Goal: Task Accomplishment & Management: Complete application form

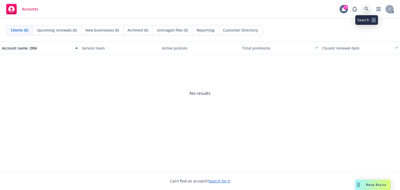
click at [363, 9] on link at bounding box center [366, 9] width 10 height 10
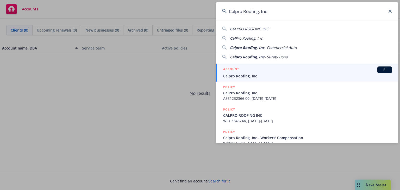
type input "Calpro Roofing, Inc"
click at [245, 77] on span "Calpro Roofing, Inc" at bounding box center [307, 75] width 169 height 5
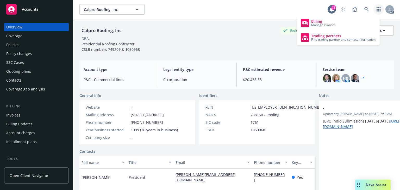
click at [14, 39] on div "Coverage" at bounding box center [14, 36] width 16 height 8
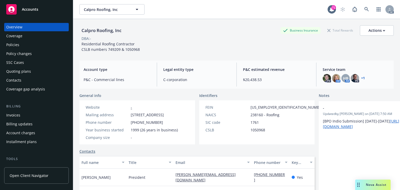
click at [15, 46] on div "Policies" at bounding box center [12, 45] width 13 height 8
click at [12, 43] on div "Policies" at bounding box center [12, 45] width 13 height 8
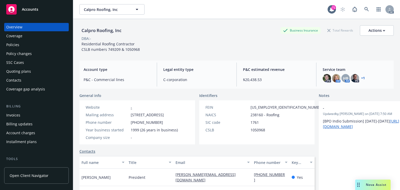
click at [12, 43] on div "Policies" at bounding box center [12, 45] width 13 height 8
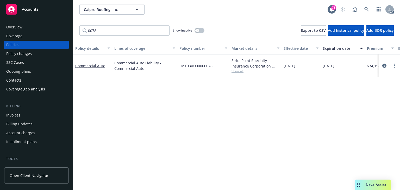
type input "0078"
click at [235, 71] on span "Show all" at bounding box center [255, 71] width 48 height 4
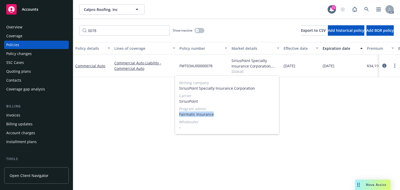
drag, startPoint x: 180, startPoint y: 113, endPoint x: 242, endPoint y: 111, distance: 62.0
click at [242, 111] on span "Fairmatic Insurance" at bounding box center [227, 113] width 96 height 5
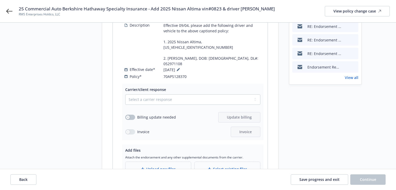
scroll to position [104, 0]
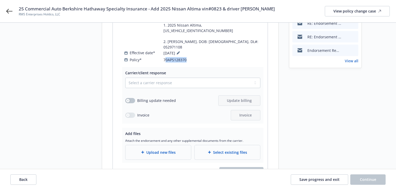
drag, startPoint x: 197, startPoint y: 45, endPoint x: 165, endPoint y: 45, distance: 32.3
click at [165, 45] on div "Description Effective 09/04, please add the following driver and vehicle to the…" at bounding box center [194, 34] width 141 height 59
copy span "0APS128370"
click at [9, 12] on icon at bounding box center [9, 11] width 6 height 6
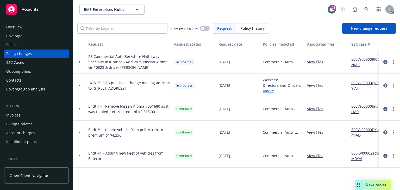
click at [14, 42] on div "Policies" at bounding box center [12, 45] width 13 height 8
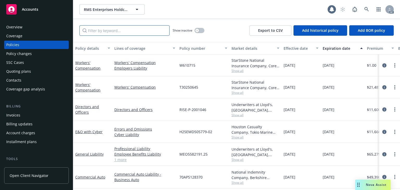
click at [137, 28] on input "Filter by keyword..." at bounding box center [124, 30] width 90 height 10
paste input "0APS128370"
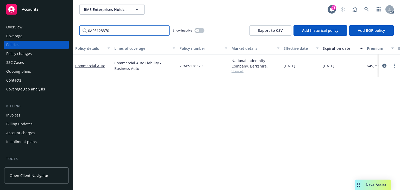
type input "0APS128370"
click at [240, 72] on span "Show all" at bounding box center [255, 71] width 48 height 4
click at [383, 65] on icon "circleInformation" at bounding box center [384, 65] width 4 height 4
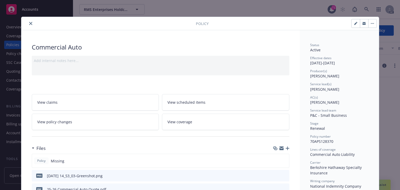
scroll to position [16, 0]
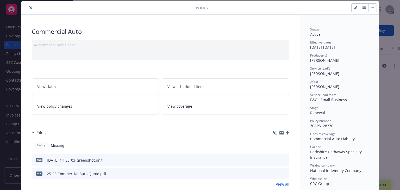
click at [93, 102] on link "View policy changes" at bounding box center [95, 106] width 127 height 16
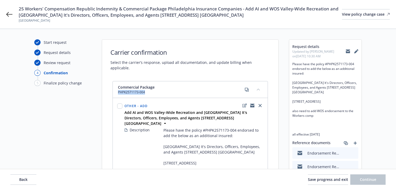
drag, startPoint x: 150, startPoint y: 87, endPoint x: 107, endPoint y: 88, distance: 43.2
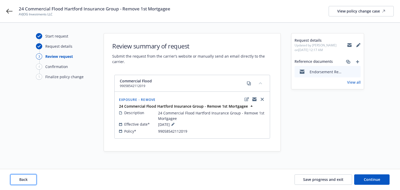
click at [32, 177] on button "Back" at bounding box center [23, 179] width 26 height 10
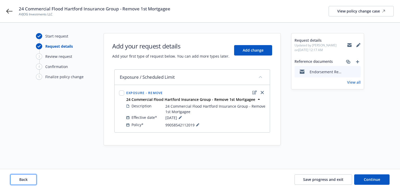
click at [32, 177] on button "Back" at bounding box center [23, 179] width 26 height 10
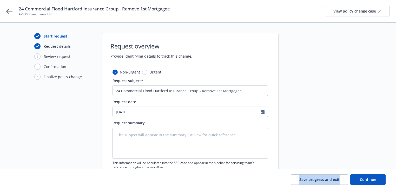
click at [32, 177] on div "Save progress and exit Continue" at bounding box center [198, 179] width 376 height 10
click at [175, 148] on textarea at bounding box center [191, 142] width 156 height 31
paste textarea "Effective 9/29/2025, please remove the 1st mortgagee listed on the policy. The …"
type textarea "Effective 9/29/2025, please remove the 1st mortgagee listed on the policy. The …"
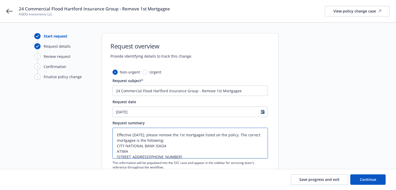
type textarea "x"
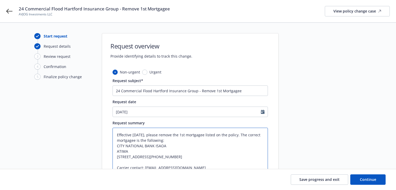
type textarea "Effective 9/29/2025, please remove the 1st mortgagee listed on the policy. The …"
click at [61, 134] on div "Start request Request details 3 Review request 4 Confirmation 5 Finalize policy…" at bounding box center [62, 127] width 57 height 189
drag, startPoint x: 151, startPoint y: 132, endPoint x: 51, endPoint y: 132, distance: 100.1
click at [51, 132] on div "Start request Request details 3 Review request 4 Confirmation 5 Finalize policy…" at bounding box center [198, 127] width 384 height 189
type textarea "x"
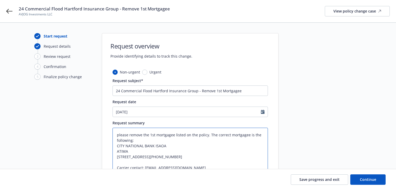
scroll to position [64, 0]
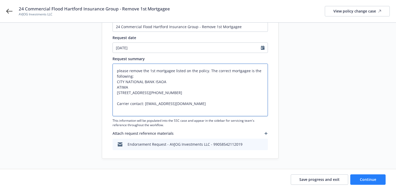
type textarea "please remove the 1st mortgagee listed on the policy. The correct mortgagee is …"
click at [362, 180] on span "Continue" at bounding box center [368, 179] width 16 height 5
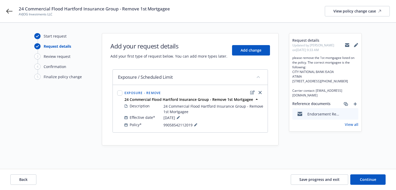
scroll to position [0, 0]
click at [223, 136] on div "Exposure / Scheduled Limit Exposure - Remove 24 Commercial Flood Hartford Insur…" at bounding box center [192, 107] width 156 height 76
click at [262, 93] on icon "close" at bounding box center [261, 92] width 3 height 3
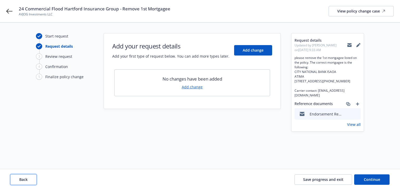
click at [31, 175] on button "Back" at bounding box center [23, 179] width 26 height 10
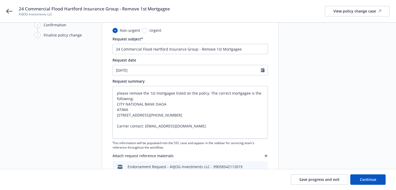
scroll to position [62, 0]
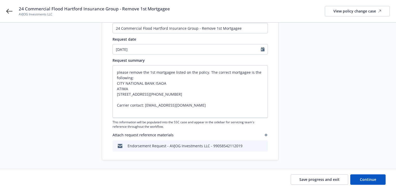
click at [298, 145] on div at bounding box center [325, 65] width 73 height 189
click at [363, 177] on span "Continue" at bounding box center [368, 179] width 16 height 5
type textarea "x"
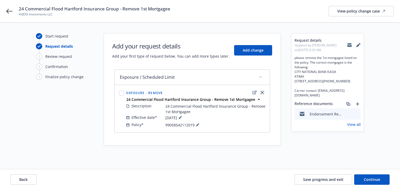
click at [263, 91] on icon "close" at bounding box center [261, 92] width 3 height 3
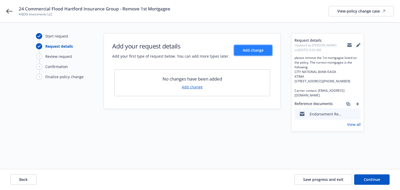
click at [254, 54] on button "Add change" at bounding box center [253, 50] width 38 height 10
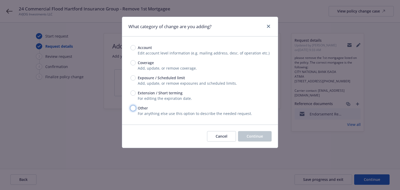
click at [132, 107] on input "Other" at bounding box center [132, 107] width 5 height 5
radio input "true"
click at [256, 133] on button "Continue" at bounding box center [255, 136] width 34 height 10
type textarea "x"
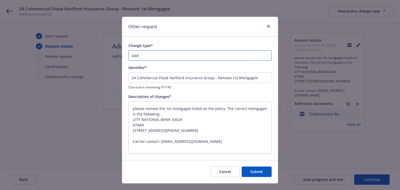
click at [148, 54] on select "Add Audit Change Remove" at bounding box center [199, 55] width 143 height 10
select select "REMOVE"
click at [128, 50] on select "Add Audit Change Remove" at bounding box center [199, 55] width 143 height 10
click at [207, 95] on div "Description of changes*" at bounding box center [199, 96] width 143 height 5
drag, startPoint x: 214, startPoint y: 78, endPoint x: -111, endPoint y: 70, distance: 325.0
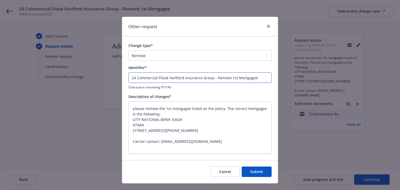
click at [0, 70] on html "24 Commercial Flood Hartford Insurance Group - Remove 1st Mortgagee AVJOG Inves…" at bounding box center [200, 95] width 400 height 190
type textarea "x"
type input "Remove 1st Mortgagee"
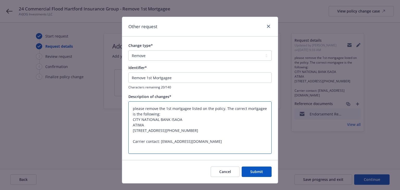
click at [192, 119] on textarea "please remove the 1st mortgagee listed on the policy. The correct mortgagee is …" at bounding box center [199, 127] width 143 height 53
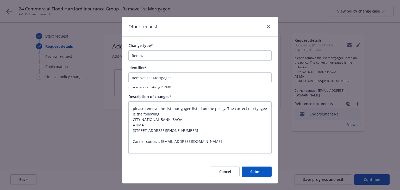
click at [185, 72] on div "Identifier* Remove 1st Mortgagee Characters remaining 20/140" at bounding box center [199, 77] width 143 height 24
click at [185, 76] on input "Remove 1st Mortgagee" at bounding box center [199, 77] width 143 height 10
type textarea "x"
type input "Remove 1st Mortgagee"
type textarea "x"
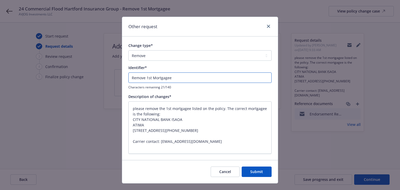
type input "Remove 1st Mortgagee A"
type textarea "x"
type input "Remove 1st Mortgagee AN"
type textarea "x"
type input "Remove 1st Mortgagee AND"
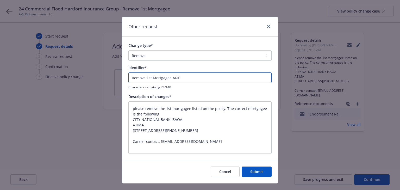
type textarea "x"
type input "Remove 1st Mortgagee AND"
type textarea "x"
type input "Remove 1st Mortgagee AND AD"
type textarea "x"
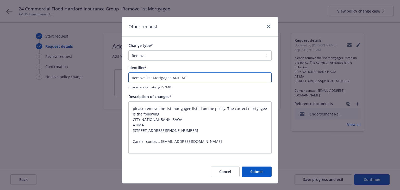
type input "Remove 1st Mortgagee AND ADD"
type textarea "x"
type input "Remove 1st Mortgagee AND ADD"
type textarea "x"
type input "Remove 1st Mortgagee AND ADD"
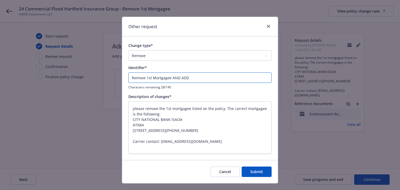
type textarea "x"
type input "Remove 1st Mortgagee AND AD"
type textarea "x"
type input "Remove 1st Mortgagee AND A"
type textarea "x"
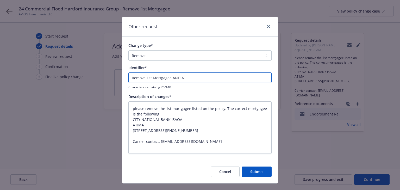
type input "Remove 1st Mortgagee AND"
type textarea "x"
type input "Remove 1st Mortgagee"
type textarea "x"
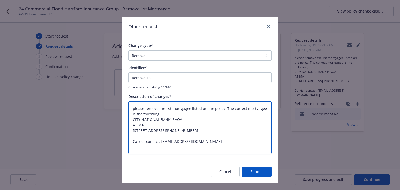
click at [179, 106] on textarea "please remove the 1st mortgagee listed on the policy. The correct mortgagee is …" at bounding box center [199, 127] width 143 height 53
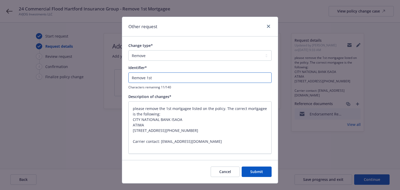
click at [185, 78] on input "Remove 1st" at bounding box center [199, 77] width 143 height 10
paste input "mortgagee"
type input "Remove 1st mortgagee"
type textarea "x"
type input "Remove 1st mortgagee"
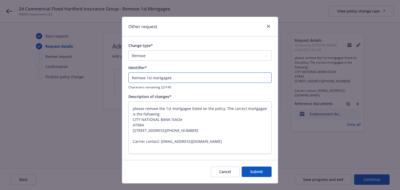
type textarea "x"
type input "Remove 1st mortgagee"
type textarea "x"
type input "Remove 1st mortgagee a"
type textarea "x"
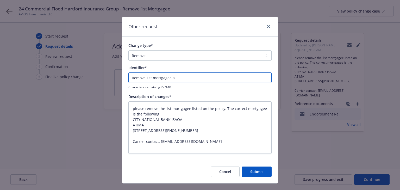
type input "Remove 1st mortgagee an"
type textarea "x"
type input "Remove 1st mortgagee and"
type textarea "x"
type input "Remove 1st mortgagee and"
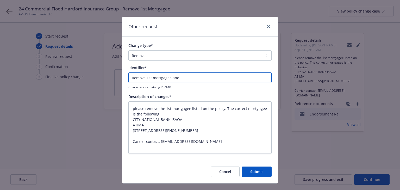
type textarea "x"
type input "Remove 1st mortgagee and a"
type textarea "x"
type input "Remove 1st mortgagee and ad"
type textarea "x"
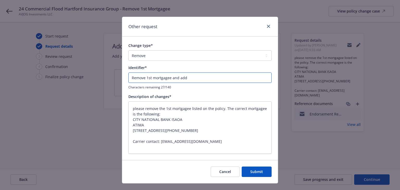
type input "Remove 1st mortgagee and add"
type textarea "x"
type input "Remove 1st mortgagee and add"
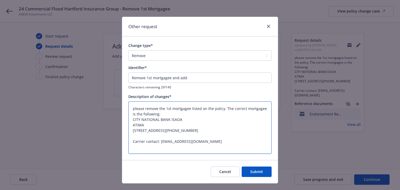
drag, startPoint x: 131, startPoint y: 119, endPoint x: 153, endPoint y: 123, distance: 22.5
click at [153, 123] on textarea "please remove the 1st mortgagee listed on the policy. The correct mortgagee is …" at bounding box center [199, 127] width 143 height 53
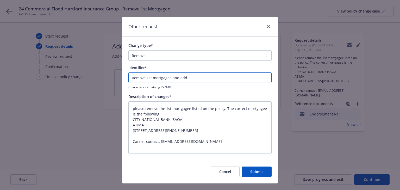
click at [220, 78] on input "Remove 1st mortgagee and add" at bounding box center [199, 77] width 143 height 10
paste input "CITY NATIONAL BANK ISAOA ATIMA"
type textarea "x"
type input "Remove 1st mortgagee and add CITY NATIONAL BANK ISAOA ATIMA"
click at [160, 75] on input "Remove 1st mortgagee and add CITY NATIONAL BANK ISAOA ATIMA" at bounding box center [199, 77] width 143 height 10
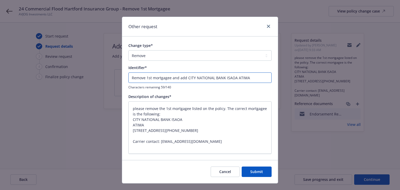
click at [160, 75] on input "Remove 1st mortgagee and add CITY NATIONAL BANK ISAOA ATIMA" at bounding box center [199, 77] width 143 height 10
click at [184, 79] on input "Remove 1st mortgagee and add CITY NATIONAL BANK ISAOA ATIMA" at bounding box center [199, 77] width 143 height 10
type textarea "x"
paste input "mortgagee"
type input "Remove 1st mortgagee and add mortgagee CITY NATIONAL BANK ISAOA ATIMA"
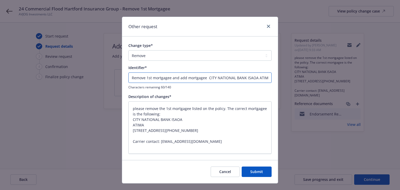
type textarea "x"
type input "Remove 1st mortgagee and add mortgagee CITY NATIONAL BANK ISAOA ATIMA"
click at [158, 55] on select "Add Audit Change Remove" at bounding box center [199, 55] width 143 height 10
select select "CHANGE"
click at [128, 50] on select "Add Audit Change Remove" at bounding box center [199, 55] width 143 height 10
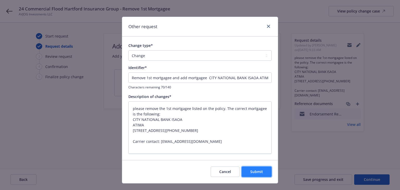
click at [256, 172] on span "Submit" at bounding box center [256, 171] width 13 height 5
type textarea "x"
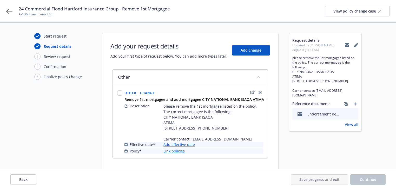
click at [192, 147] on link "Add effective date" at bounding box center [179, 144] width 31 height 5
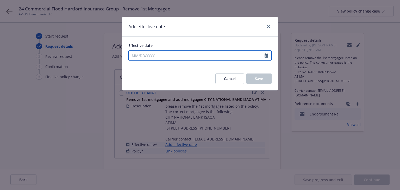
click at [166, 56] on input "Effective date" at bounding box center [196, 55] width 136 height 10
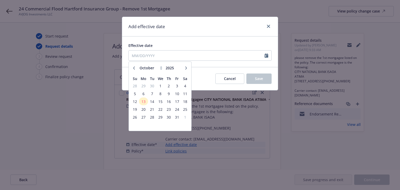
click at [135, 71] on div "January February March April May June July August September October November De…" at bounding box center [160, 68] width 58 height 8
click at [133, 70] on button "button" at bounding box center [134, 68] width 6 height 6
select select "9"
click at [152, 118] on span "30" at bounding box center [151, 117] width 7 height 7
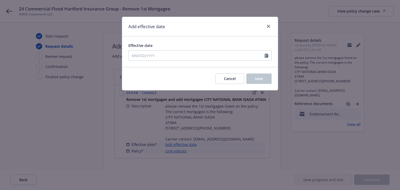
type input "09/30/2025"
click at [261, 77] on span "Save" at bounding box center [259, 78] width 8 height 5
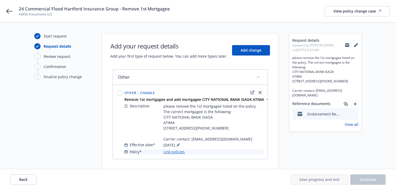
click at [179, 154] on link "Link policies" at bounding box center [174, 151] width 21 height 5
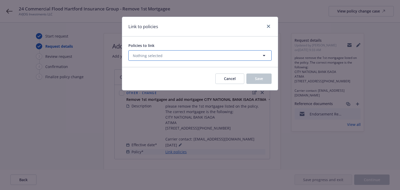
click at [165, 53] on button "Nothing selected" at bounding box center [199, 55] width 143 height 10
select select "ACTIVE"
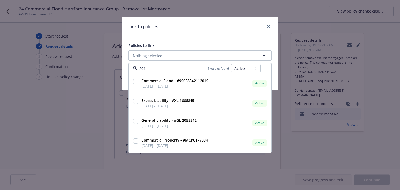
type input "2019"
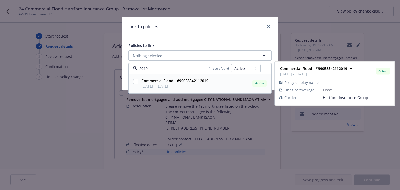
click at [164, 83] on span "[DATE] - [DATE]" at bounding box center [174, 85] width 67 height 5
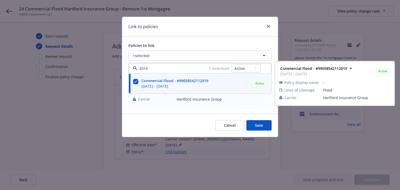
click at [135, 81] on input "checkbox" at bounding box center [135, 81] width 5 height 5
checkbox input "false"
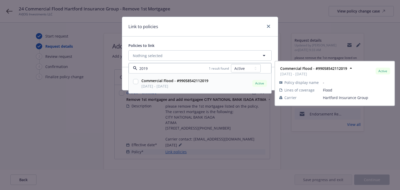
type input "2019"
click at [243, 68] on select "All Active Upcoming Expired Cancelled" at bounding box center [246, 68] width 30 height 8
select select "EXPIRED"
click at [231, 64] on select "All Active Upcoming Expired Cancelled" at bounding box center [246, 68] width 30 height 8
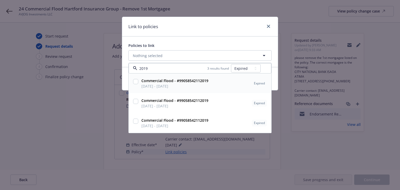
click at [136, 82] on input "checkbox" at bounding box center [135, 81] width 5 height 5
checkbox input "true"
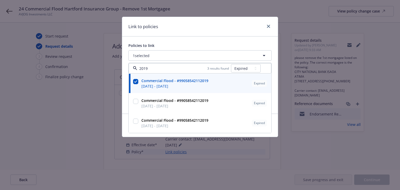
click at [228, 37] on div "Policies to link 1 selected 2019 3 results found All Active Upcoming Expired Ca…" at bounding box center [200, 74] width 156 height 77
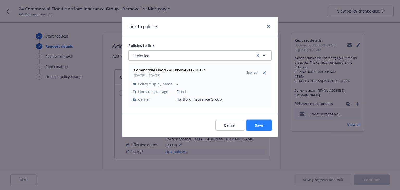
click at [260, 126] on span "Save" at bounding box center [259, 125] width 8 height 5
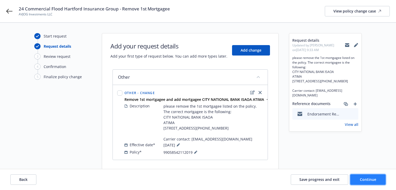
click at [375, 179] on span "Continue" at bounding box center [368, 179] width 16 height 5
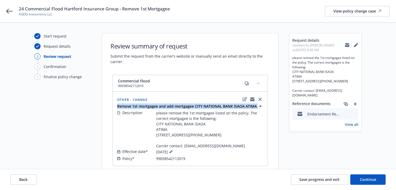
drag, startPoint x: 115, startPoint y: 105, endPoint x: 257, endPoint y: 107, distance: 141.5
click at [257, 107] on div "Other - Change Remove 1st mortgagee and add mortgagee CITY NATIONAL BANK ISAOA …" at bounding box center [190, 128] width 155 height 73
copy div "Remove 1st mortgagee and add mortgagee CITY NATIONAL BANK ISAOA ATIMA"
click at [27, 177] on span "Back" at bounding box center [23, 179] width 8 height 5
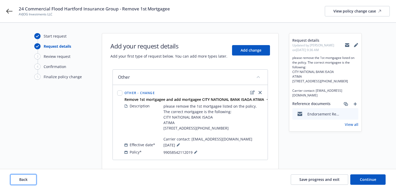
click at [27, 177] on span "Back" at bounding box center [23, 179] width 8 height 5
type textarea "x"
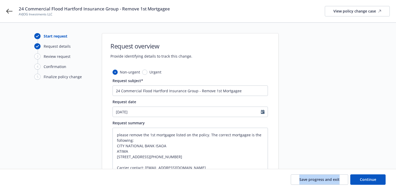
click at [27, 177] on div "Save progress and exit Continue" at bounding box center [198, 179] width 376 height 10
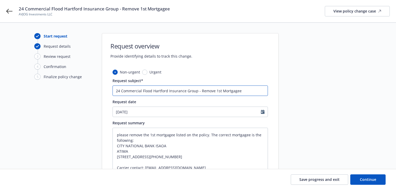
drag, startPoint x: 200, startPoint y: 91, endPoint x: 302, endPoint y: 92, distance: 102.2
click at [308, 91] on div "Start request Request details 3 Review request 4 Confirmation 5 Finalize policy…" at bounding box center [198, 127] width 384 height 189
paste input "mortgagee and add mortgagee CITY NATIONAL BANK ISAOA ATIMA"
type input "24 Commercial Flood Hartford Insurance Group - Remove 1st mortgagee and add mor…"
type textarea "x"
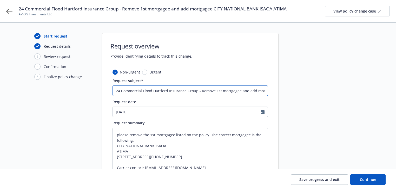
scroll to position [0, 69]
type input "24 Commercial Flood Hartford Insurance Group - Remove 1st mortgagee and add mor…"
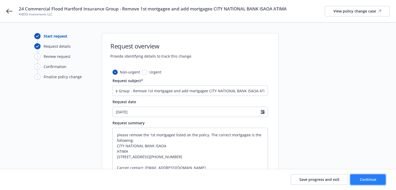
click at [375, 176] on button "Continue" at bounding box center [368, 179] width 35 height 10
type textarea "x"
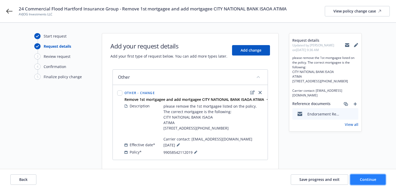
click at [372, 181] on span "Continue" at bounding box center [368, 179] width 16 height 5
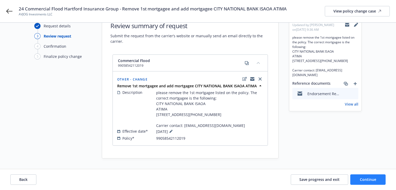
scroll to position [25, 0]
click at [363, 175] on button "Continue" at bounding box center [368, 179] width 35 height 10
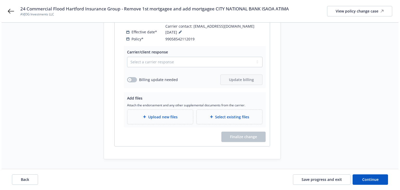
scroll to position [120, 0]
drag, startPoint x: 172, startPoint y: 63, endPoint x: 169, endPoint y: 66, distance: 4.6
click at [172, 63] on select "Select a carrier response Accepted Accepted with revision No endorsement needed…" at bounding box center [192, 61] width 135 height 10
select select "ACCEPTED"
click at [125, 56] on select "Select a carrier response Accepted Accepted with revision No endorsement needed…" at bounding box center [192, 61] width 135 height 10
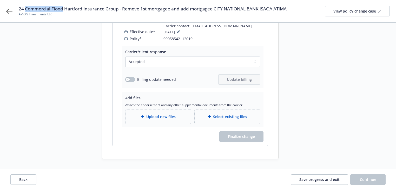
copy span "Commercial Flood"
drag, startPoint x: 25, startPoint y: 9, endPoint x: 62, endPoint y: 7, distance: 37.3
click at [62, 7] on span "24 Commercial Flood Hartford Insurance Group - Remove 1st mortgagee and add mor…" at bounding box center [153, 9] width 268 height 6
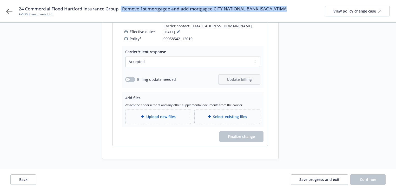
drag, startPoint x: 121, startPoint y: 10, endPoint x: 296, endPoint y: 7, distance: 174.6
click at [296, 7] on div "24 Commercial Flood Hartford Insurance Group - Remove 1st mortgagee and add mor…" at bounding box center [204, 11] width 371 height 11
copy span "Remove 1st mortgagee and add mortgagee CITY NATIONAL BANK ISAOA ATIMA"
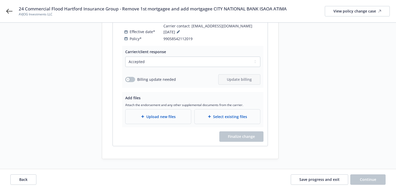
click at [179, 117] on div "Upload new files" at bounding box center [158, 116] width 57 height 6
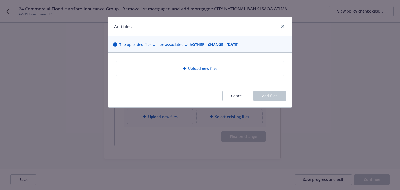
click at [205, 68] on span "Upload new files" at bounding box center [202, 68] width 29 height 5
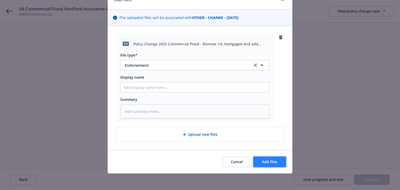
click at [275, 162] on span "Add files" at bounding box center [269, 161] width 15 height 5
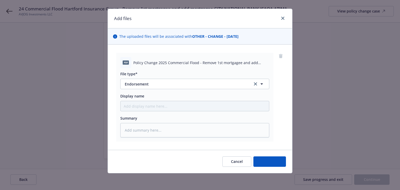
scroll to position [8, 0]
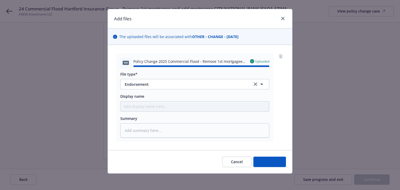
type textarea "x"
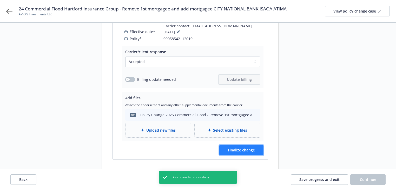
click at [247, 150] on span "Finalize change" at bounding box center [241, 149] width 27 height 5
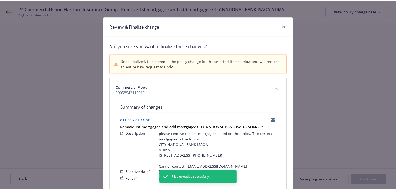
scroll to position [54, 0]
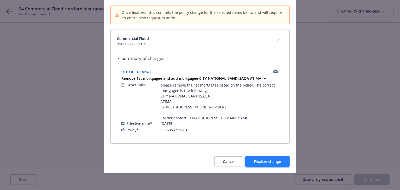
click at [267, 162] on span "Finalize change" at bounding box center [267, 161] width 27 height 5
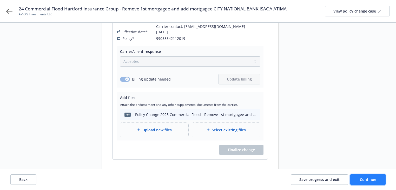
click at [374, 174] on button "Continue" at bounding box center [368, 179] width 35 height 10
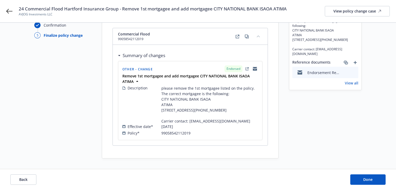
scroll to position [46, 0]
click at [371, 181] on span "Done" at bounding box center [368, 179] width 9 height 5
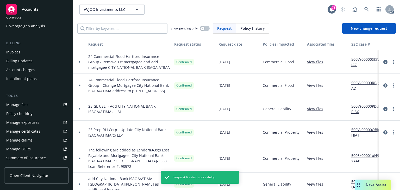
scroll to position [83, 0]
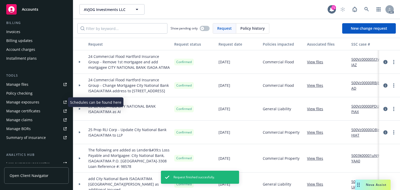
click at [34, 102] on div "Manage exposures" at bounding box center [22, 102] width 33 height 8
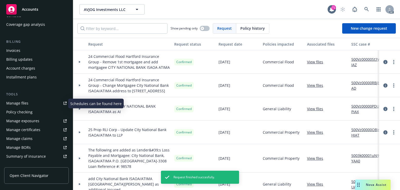
scroll to position [0, 0]
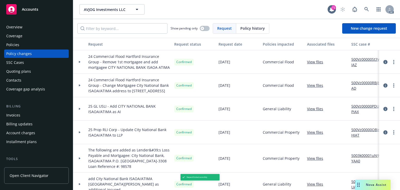
click at [21, 44] on div "Policies" at bounding box center [36, 45] width 60 height 8
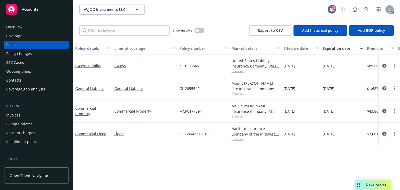
click at [384, 132] on icon "circleInformation" at bounding box center [384, 133] width 4 height 4
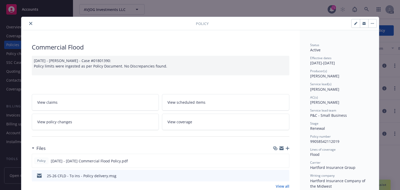
drag, startPoint x: 305, startPoint y: 104, endPoint x: 336, endPoint y: 104, distance: 31.7
copy span "Denisse Gonzale"
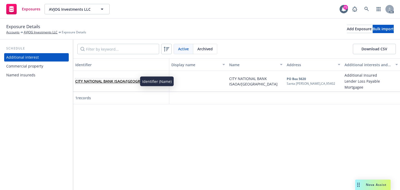
click at [124, 82] on link "CITY NATIONAL BANK ISAOA/[GEOGRAPHIC_DATA]" at bounding box center [119, 81] width 88 height 5
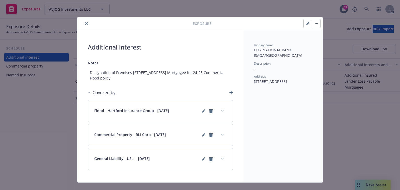
click at [304, 24] on button "button" at bounding box center [307, 23] width 8 height 8
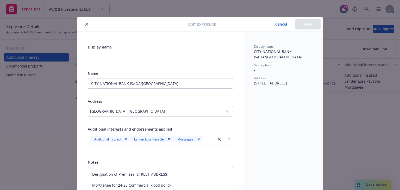
click at [286, 24] on button "Cancel" at bounding box center [281, 24] width 28 height 10
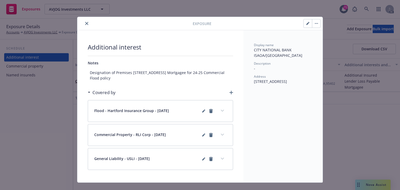
click at [231, 94] on icon "button" at bounding box center [231, 93] width 4 height 4
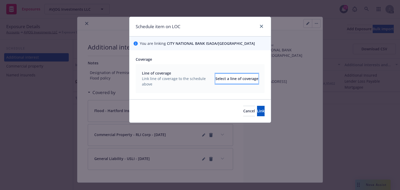
click at [220, 75] on div "Select a line of coverage" at bounding box center [236, 79] width 43 height 10
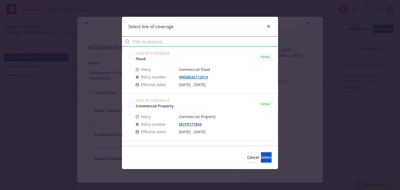
click at [168, 41] on input "Filter by keyword" at bounding box center [200, 41] width 156 height 10
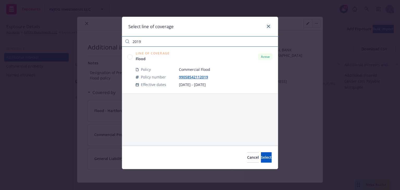
type input "2019"
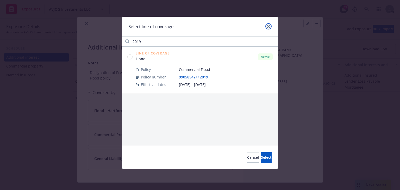
click at [267, 26] on icon "close" at bounding box center [268, 26] width 3 height 3
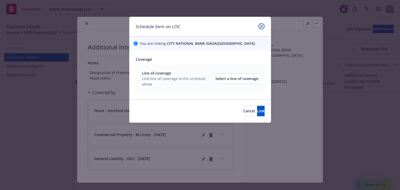
click at [260, 25] on icon "close" at bounding box center [261, 26] width 3 height 3
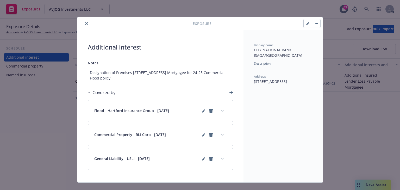
drag, startPoint x: 83, startPoint y: 24, endPoint x: 88, endPoint y: 24, distance: 4.9
click at [83, 24] on button "close" at bounding box center [86, 23] width 6 height 6
